Goal: Task Accomplishment & Management: Use online tool/utility

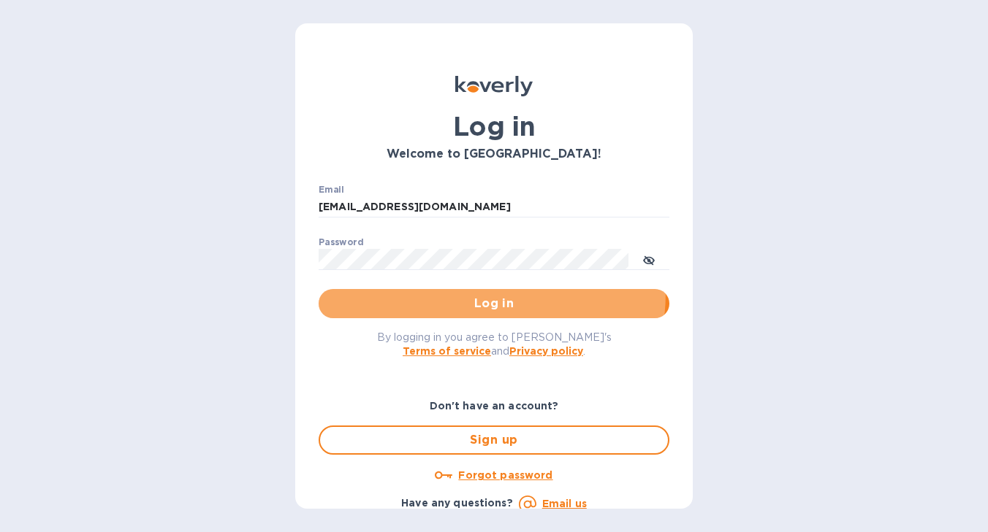
click at [403, 290] on button "Log in" at bounding box center [493, 303] width 351 height 29
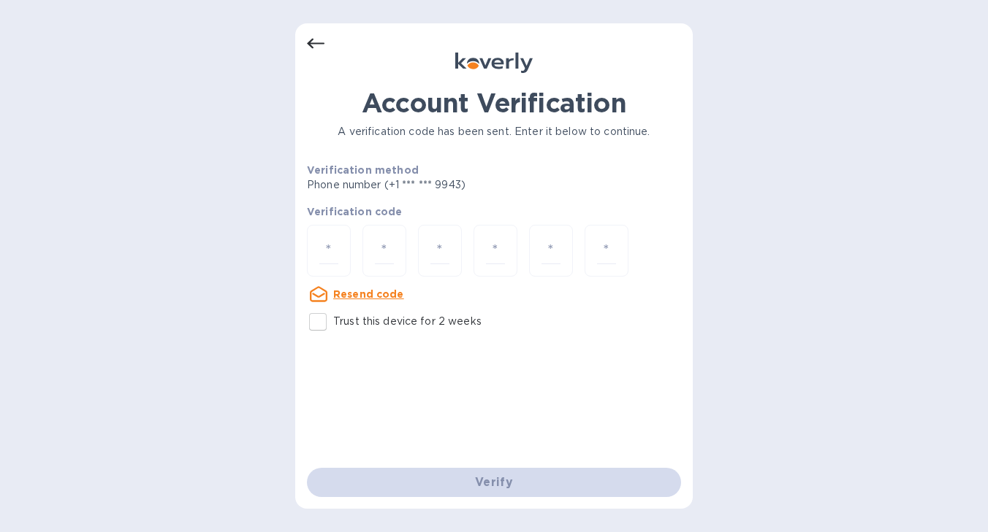
click at [320, 323] on input "Trust this device for 2 weeks" at bounding box center [317, 322] width 31 height 31
checkbox input "true"
click at [334, 249] on input "number" at bounding box center [328, 250] width 19 height 27
type input "6"
type input "1"
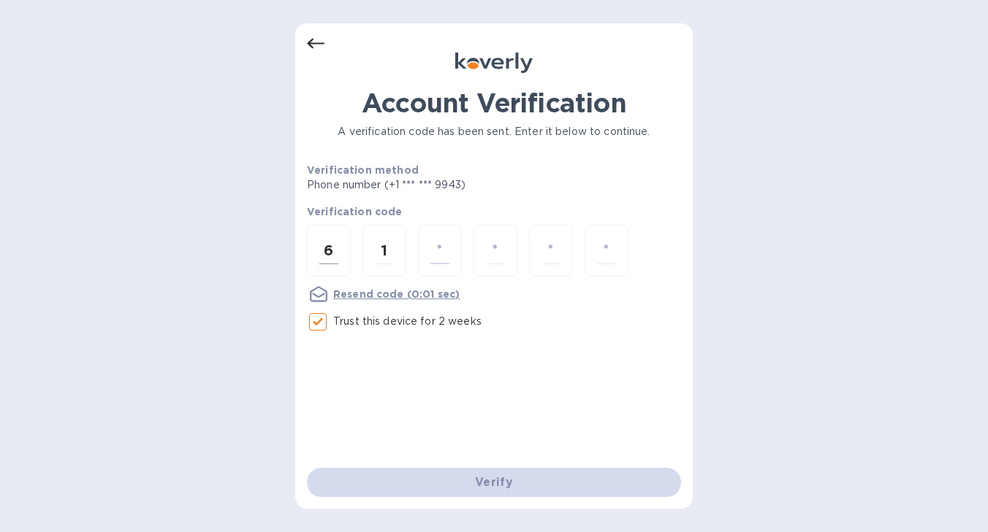
type input "6"
type input "4"
type input "3"
type input "2"
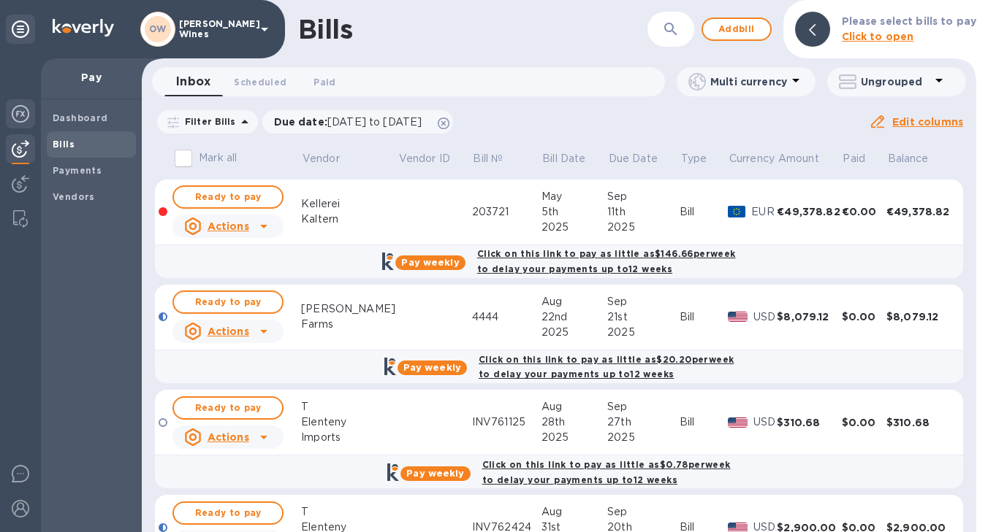
click at [20, 116] on img at bounding box center [21, 114] width 18 height 18
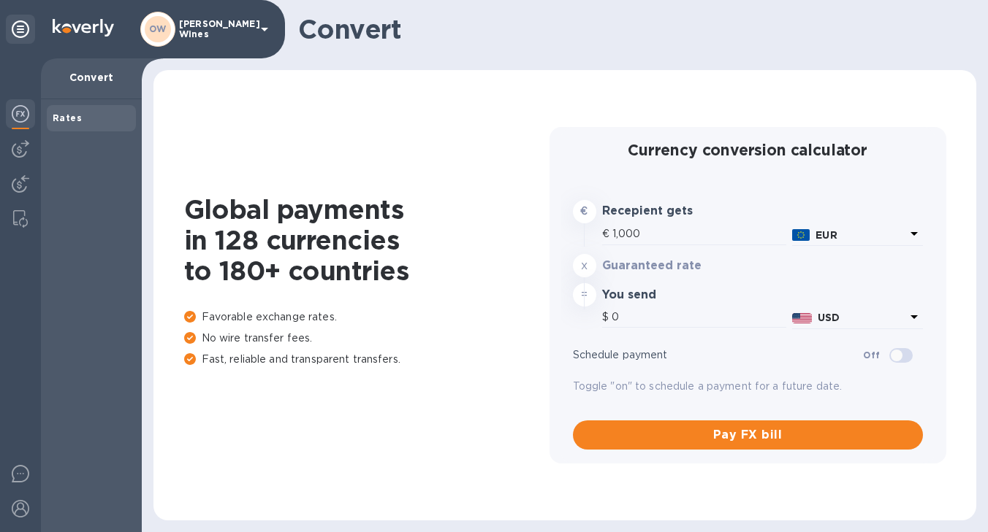
type input "1,188"
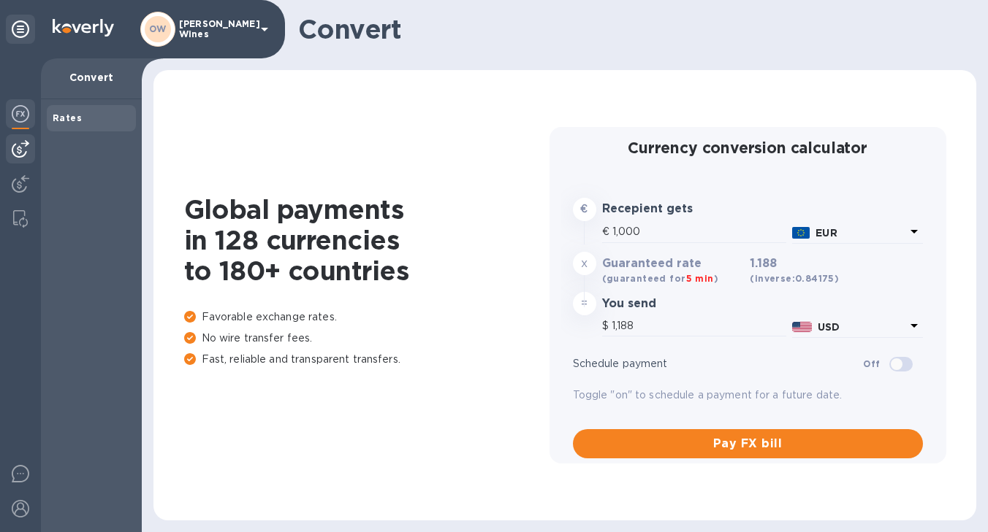
click at [23, 153] on img at bounding box center [21, 149] width 18 height 18
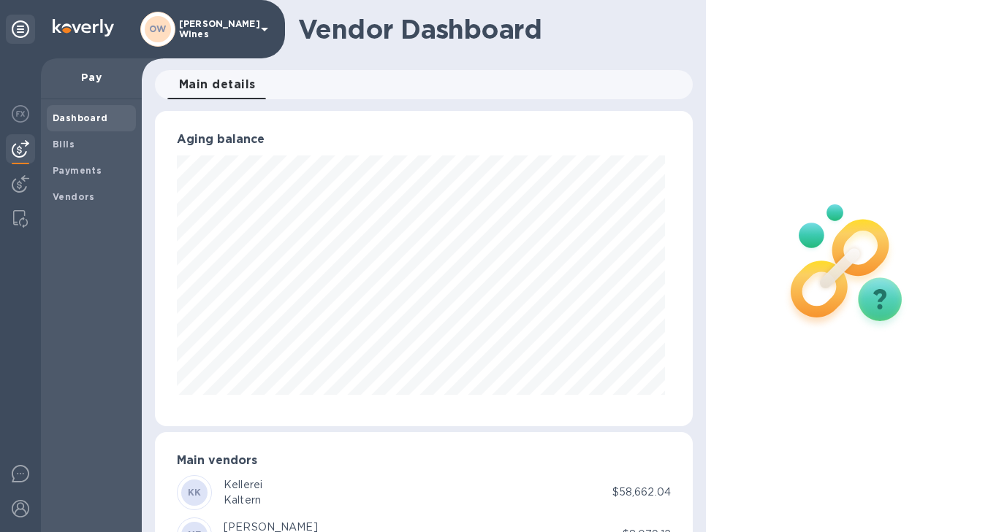
scroll to position [316, 532]
click at [49, 151] on div "Bills" at bounding box center [91, 144] width 89 height 26
